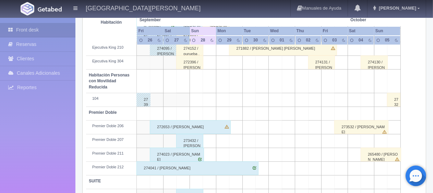
scroll to position [366, 0]
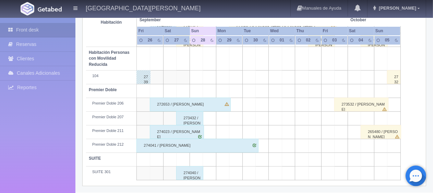
click at [195, 172] on div "274040 / [PERSON_NAME]" at bounding box center [189, 173] width 27 height 14
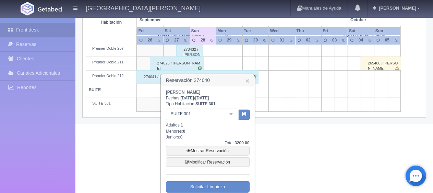
scroll to position [465, 0]
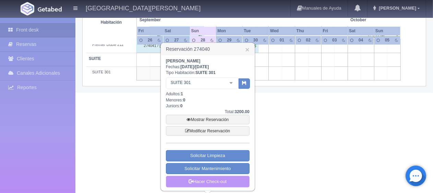
click at [202, 183] on link "Hacer Check-out" at bounding box center [208, 182] width 84 height 12
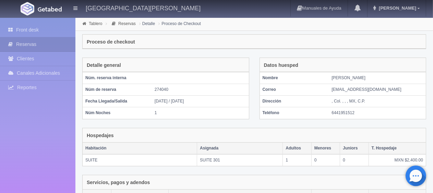
scroll to position [133, 0]
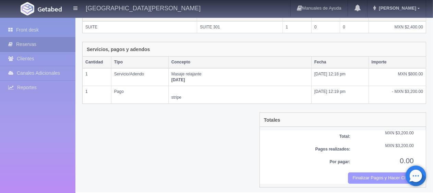
click at [350, 173] on button "Finalizar Pagos y Hacer Checkout" at bounding box center [381, 178] width 66 height 11
